Goal: Task Accomplishment & Management: Manage account settings

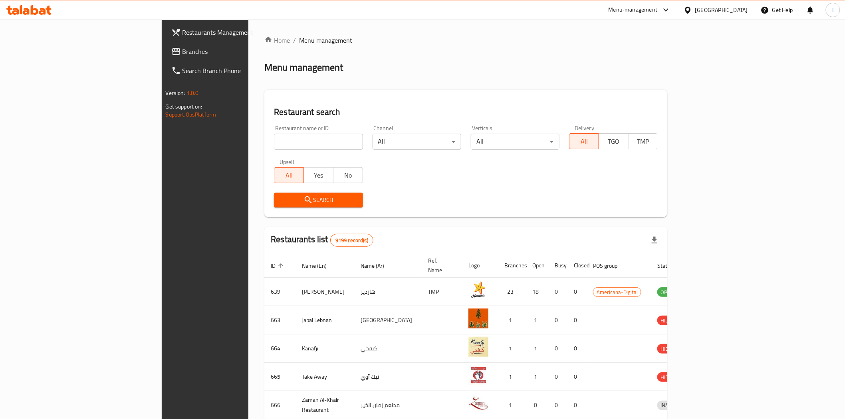
drag, startPoint x: 0, startPoint y: 0, endPoint x: 271, endPoint y: 139, distance: 304.2
click at [274, 139] on input "search" at bounding box center [318, 142] width 89 height 16
paste input "701092"
type input "701092"
click at [289, 202] on span "Search" at bounding box center [318, 200] width 76 height 10
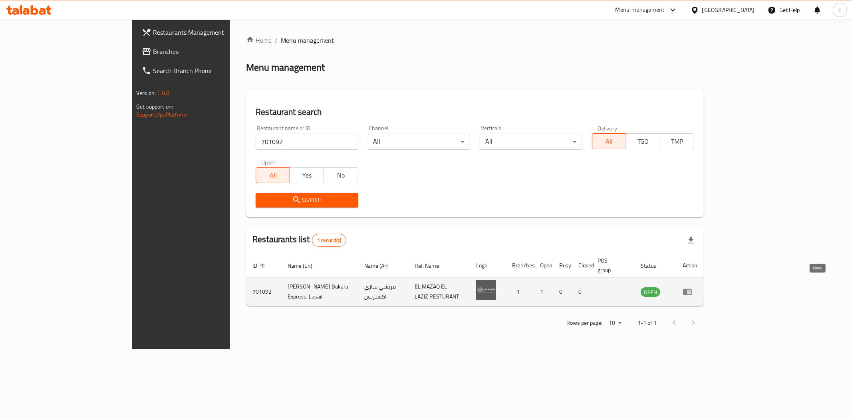
click at [692, 289] on icon "enhanced table" at bounding box center [687, 292] width 9 height 7
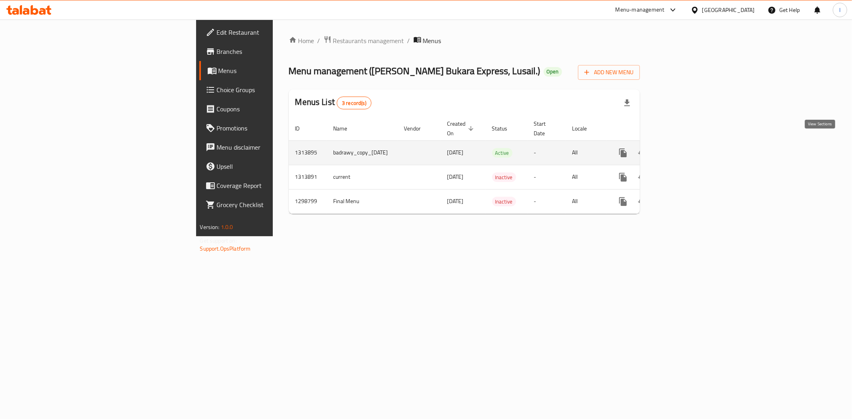
click at [685, 148] on icon "enhanced table" at bounding box center [681, 153] width 10 height 10
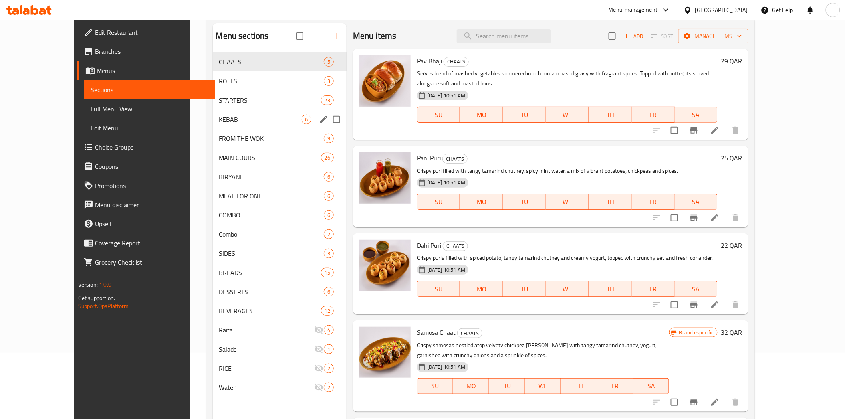
scroll to position [112, 0]
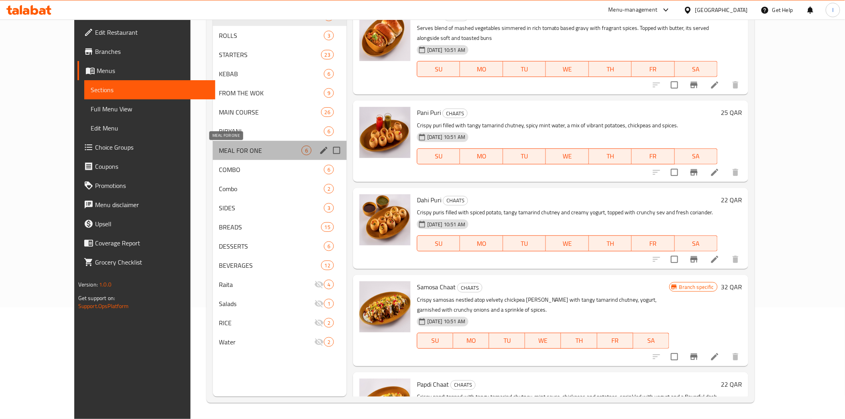
click at [221, 151] on span "MEAL FOR ONE" at bounding box center [260, 151] width 82 height 10
